Goal: Find specific fact: Find contact information

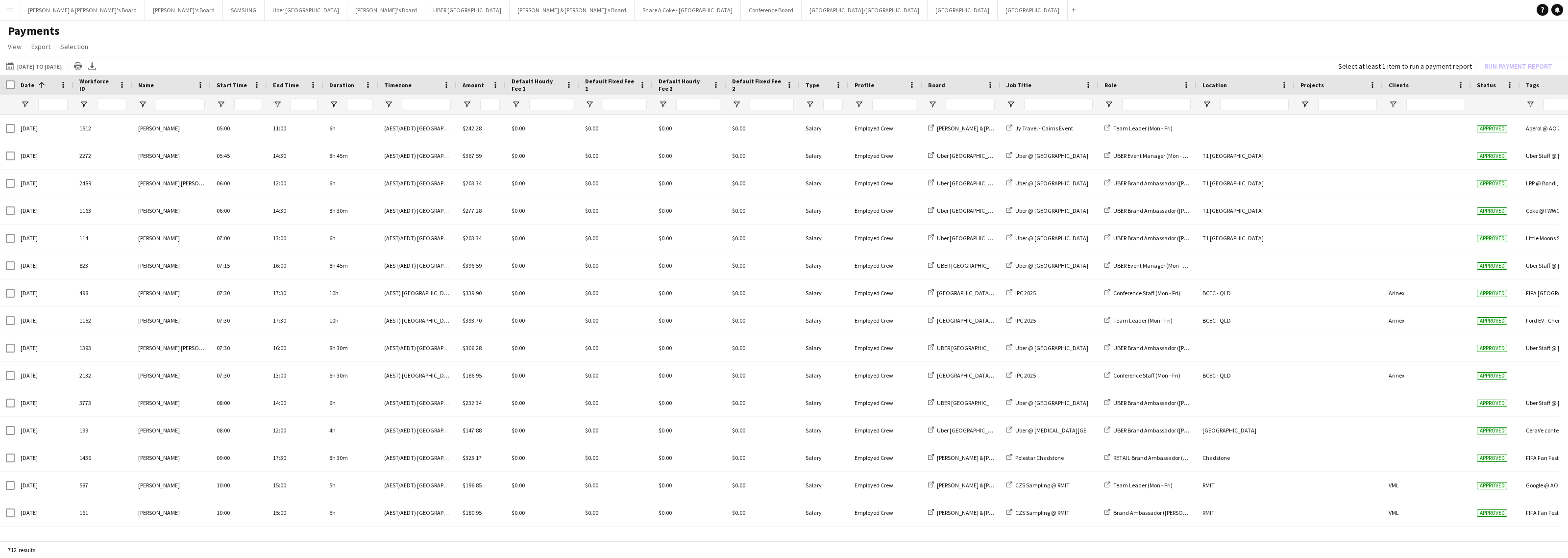
click at [7, 14] on button "Menu" at bounding box center [10, 10] width 20 height 20
click at [130, 54] on link "My Workforce" at bounding box center [148, 54] width 98 height 20
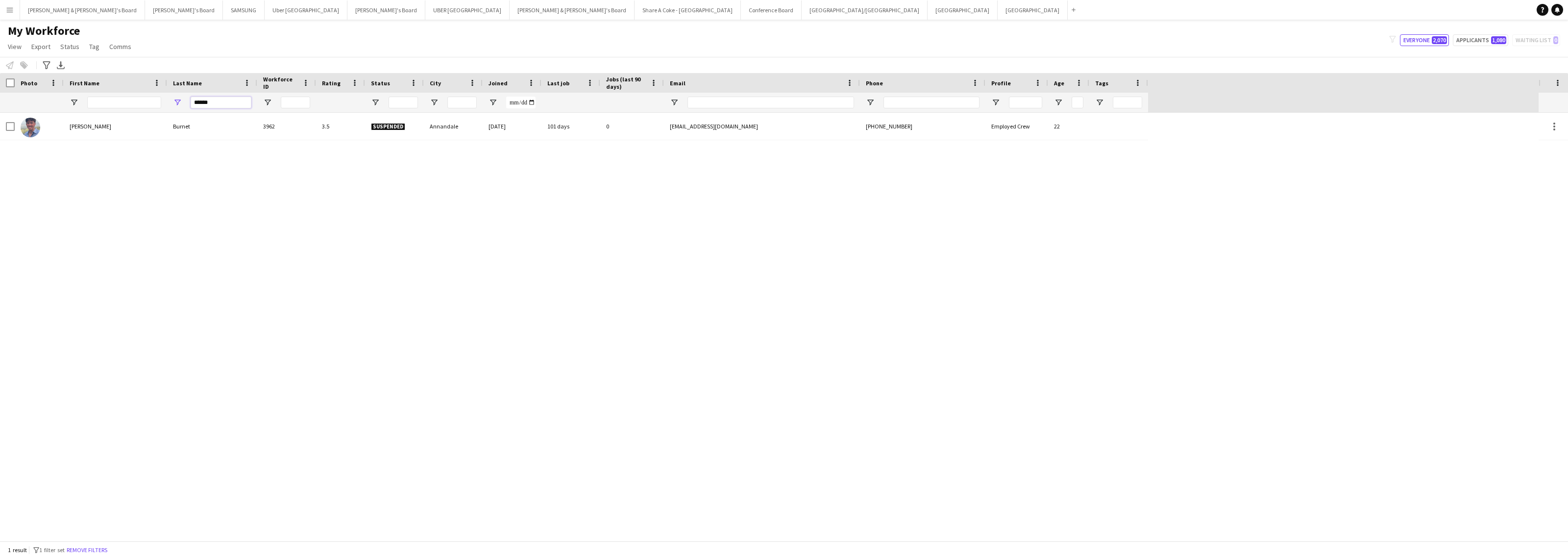
drag, startPoint x: 223, startPoint y: 101, endPoint x: 161, endPoint y: 104, distance: 62.1
click at [161, 104] on div "******" at bounding box center [574, 103] width 1148 height 20
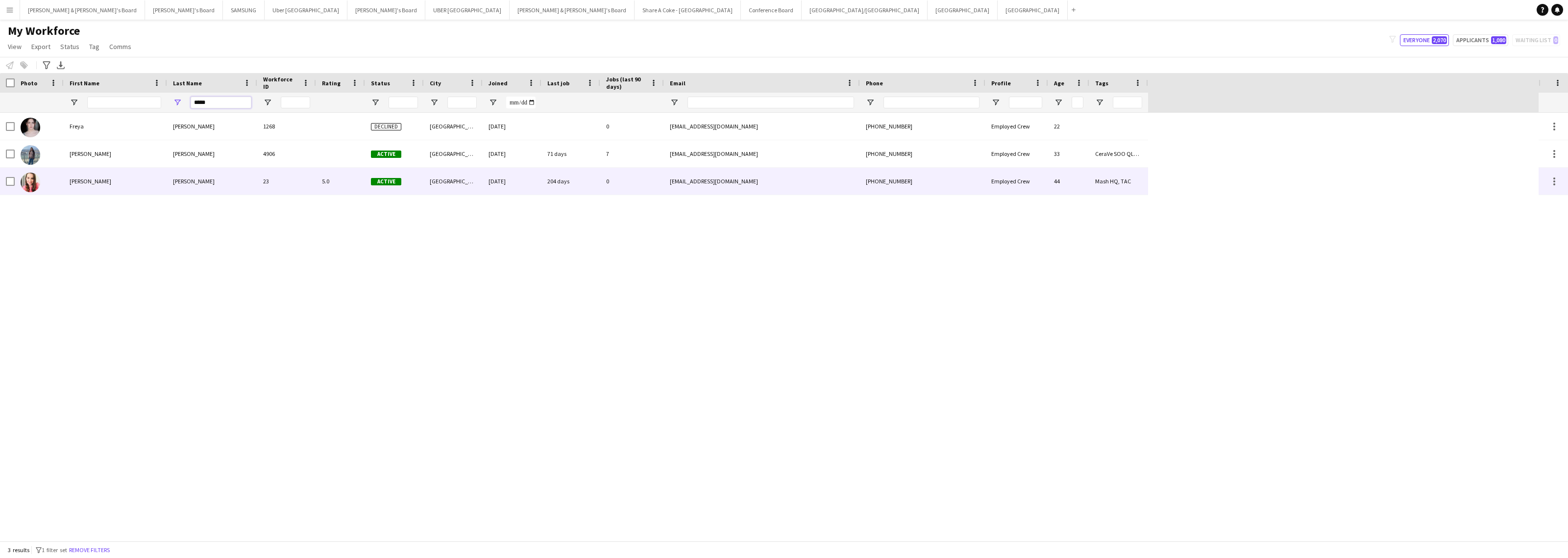
type input "*****"
click at [179, 180] on div "[PERSON_NAME]" at bounding box center [212, 181] width 90 height 27
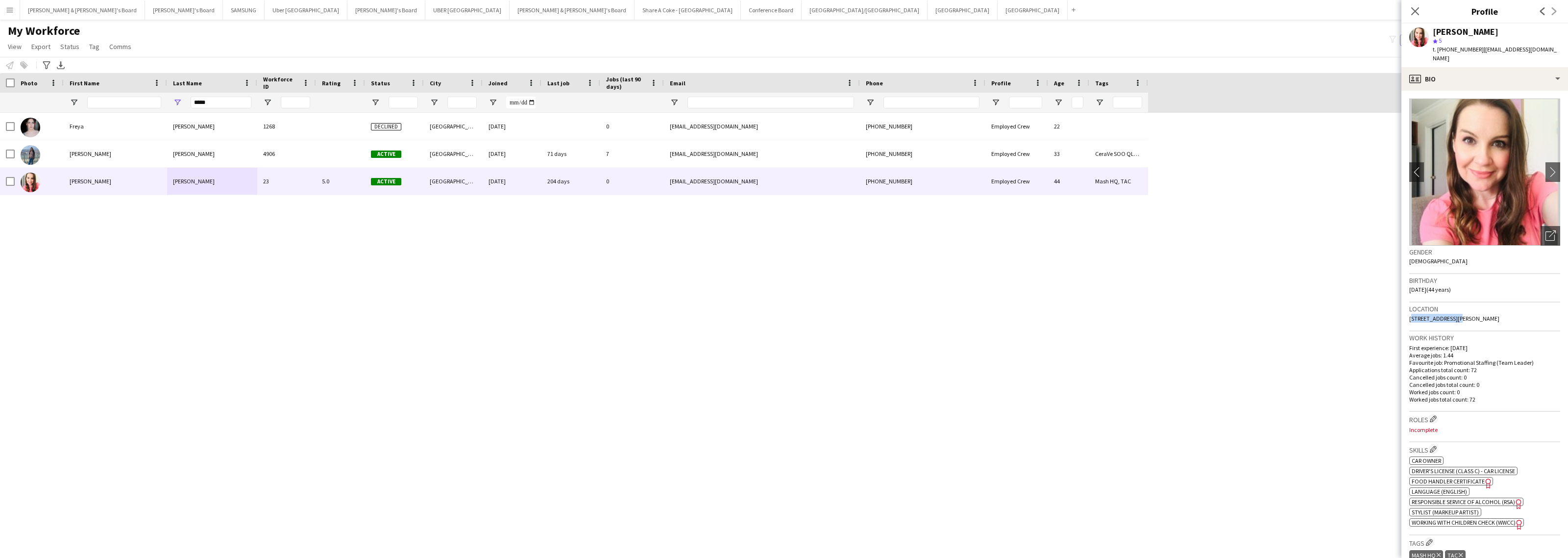
drag, startPoint x: 1409, startPoint y: 309, endPoint x: 1452, endPoint y: 309, distance: 43.0
click at [1452, 309] on div "Location [STREET_ADDRESS][PERSON_NAME]" at bounding box center [1485, 316] width 151 height 29
copy span "[STREET_ADDRESS][PERSON_NAME]"
drag, startPoint x: 1456, startPoint y: 307, endPoint x: 1485, endPoint y: 308, distance: 29.0
click at [1485, 314] on span "[STREET_ADDRESS][PERSON_NAME]" at bounding box center [1455, 318] width 90 height 7
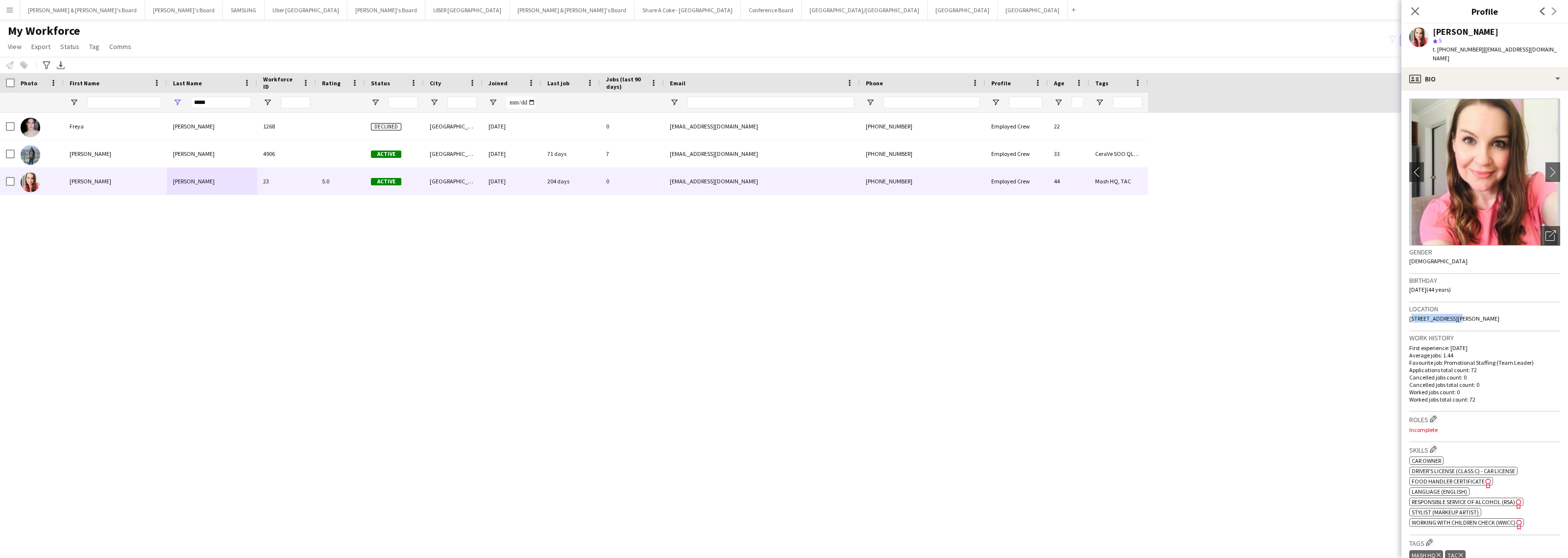
copy span "[GEOGRAPHIC_DATA]"
drag, startPoint x: 1409, startPoint y: 312, endPoint x: 1510, endPoint y: 314, distance: 101.0
click at [1510, 314] on div "Location [STREET_ADDRESS][PERSON_NAME]" at bounding box center [1485, 316] width 151 height 29
copy span "[STREET_ADDRESS][PERSON_NAME]"
click at [1419, 9] on app-icon "Close pop-in" at bounding box center [1415, 11] width 14 height 14
